Goal: Information Seeking & Learning: Learn about a topic

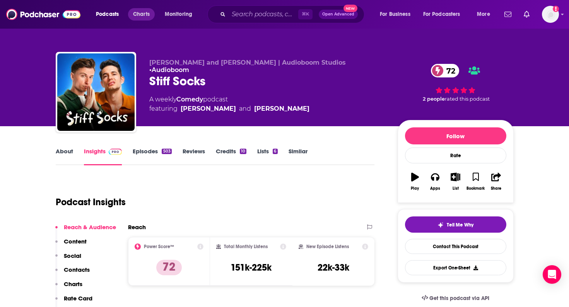
click at [137, 12] on span "Charts" at bounding box center [141, 14] width 17 height 11
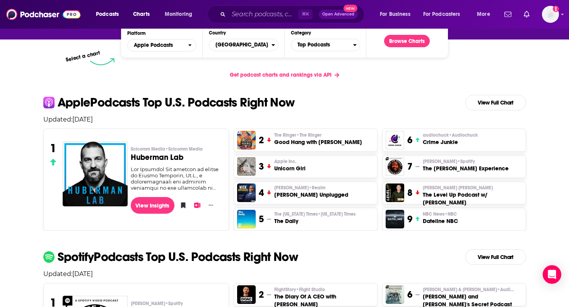
scroll to position [112, 0]
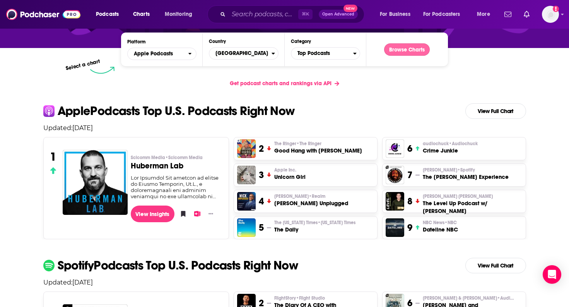
click at [410, 51] on button "Browse Charts" at bounding box center [407, 49] width 46 height 12
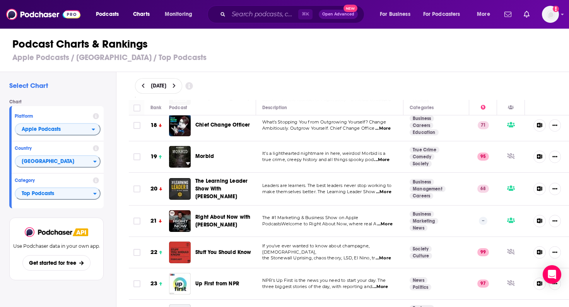
scroll to position [555, 0]
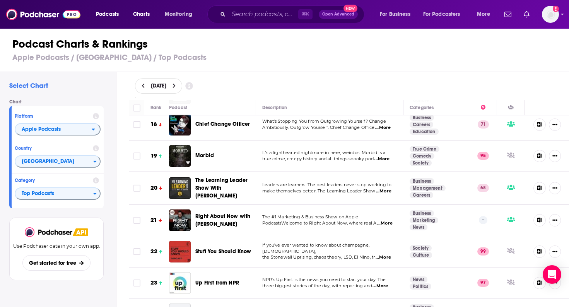
click at [318, 46] on h1 "Podcast Charts & Rankings" at bounding box center [287, 44] width 551 height 14
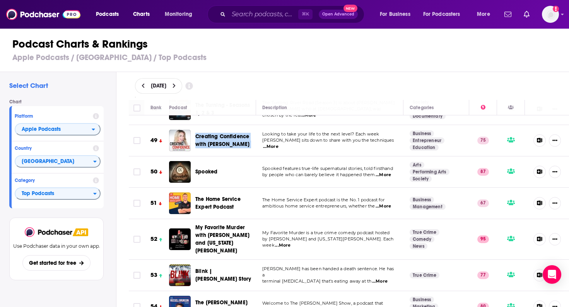
scroll to position [1536, 0]
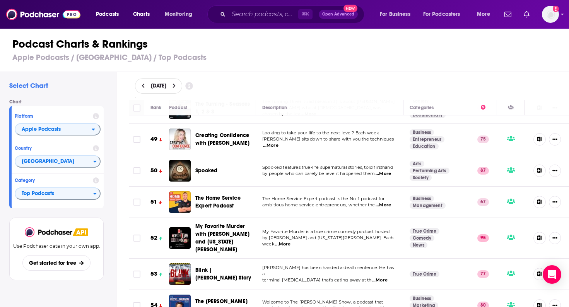
click at [279, 47] on h1 "Podcast Charts & Rankings" at bounding box center [287, 44] width 551 height 14
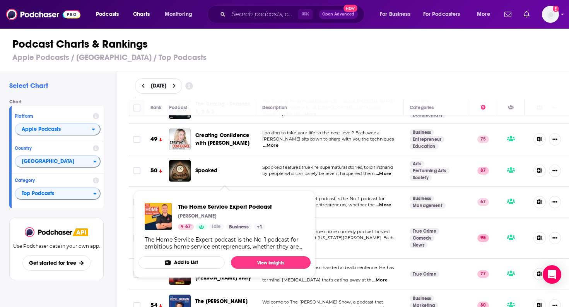
copy span "The Home Service Expert Podcast"
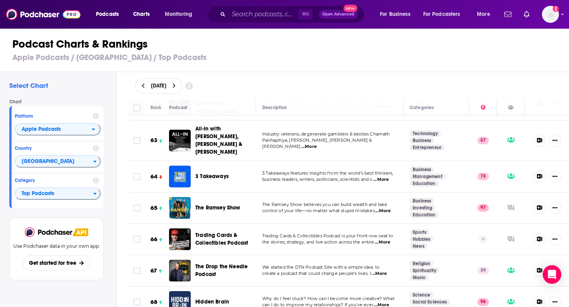
scroll to position [2015, 0]
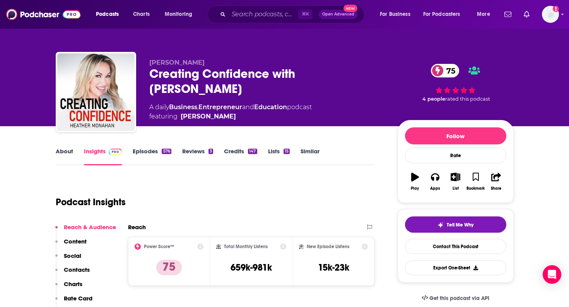
click at [162, 149] on div "576" at bounding box center [166, 150] width 9 height 5
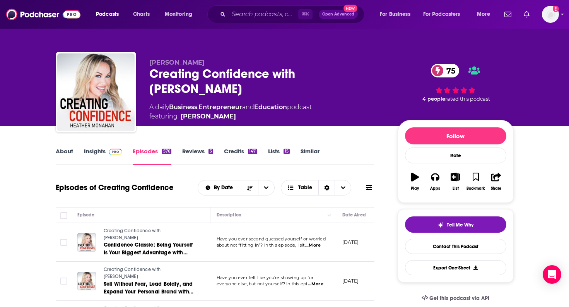
click at [168, 79] on div "Creating Confidence with Heather Monahan 75" at bounding box center [267, 81] width 236 height 30
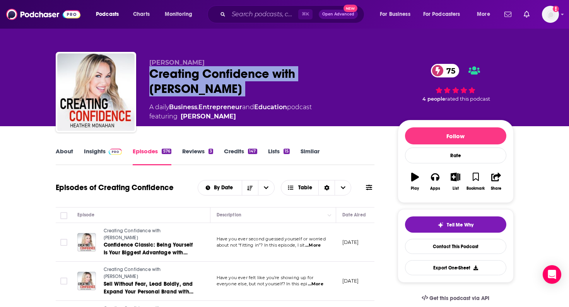
click at [168, 79] on div "Creating Confidence with Heather Monahan 75" at bounding box center [267, 81] width 236 height 30
copy div "Creating Confidence with Heather Monahan 75"
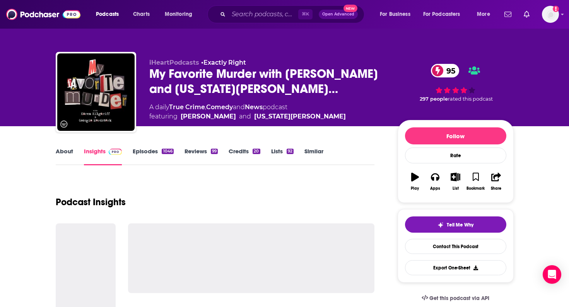
click at [142, 155] on link "Episodes 1046" at bounding box center [153, 156] width 41 height 18
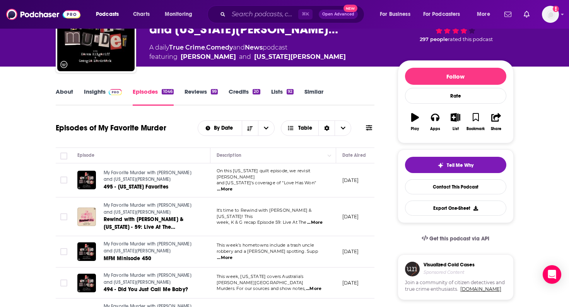
scroll to position [61, 0]
